Goal: Transaction & Acquisition: Purchase product/service

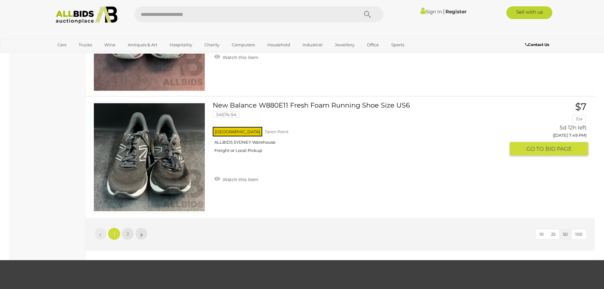
scroll to position [6092, 0]
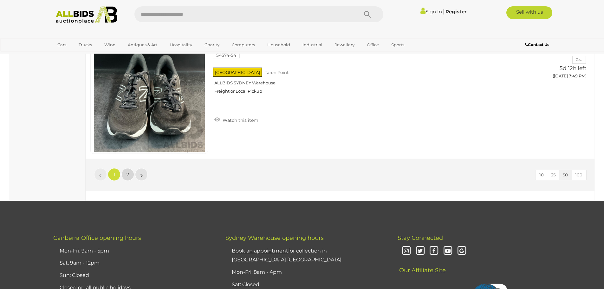
click at [128, 173] on span "2" at bounding box center [128, 175] width 3 height 6
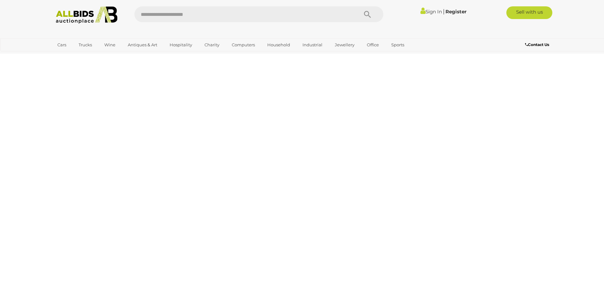
scroll to position [79, 0]
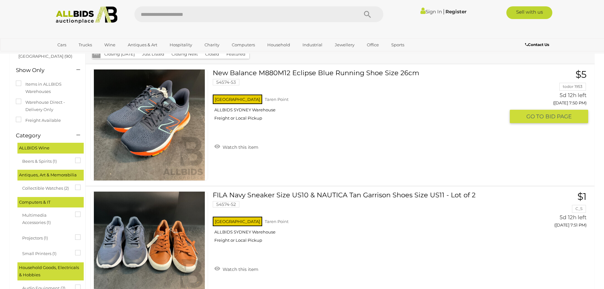
click at [348, 123] on div "[GEOGRAPHIC_DATA] [GEOGRAPHIC_DATA] ALLBIDS [GEOGRAPHIC_DATA] Freight or Local …" at bounding box center [359, 109] width 292 height 33
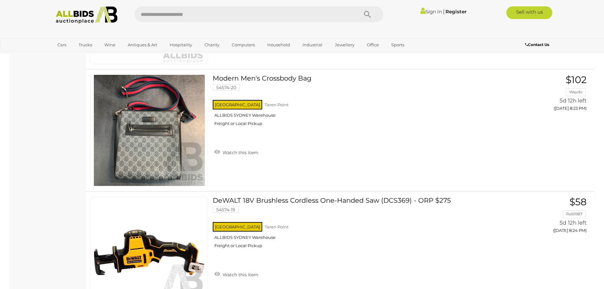
scroll to position [4616, 0]
